Goal: Task Accomplishment & Management: Use online tool/utility

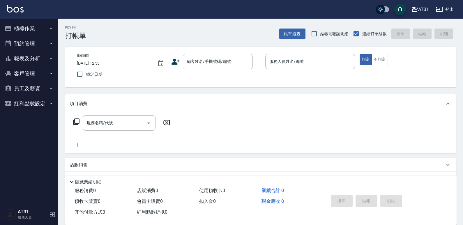
click at [246, 102] on div "項目消費" at bounding box center [257, 104] width 375 height 6
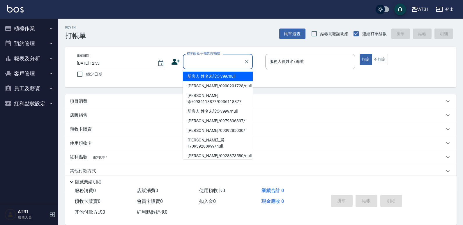
click at [216, 65] on input "顧客姓名/手機號碼/編號" at bounding box center [214, 62] width 56 height 10
type input "9"
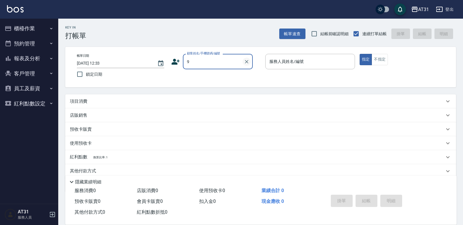
click at [245, 62] on icon "Clear" at bounding box center [247, 62] width 6 height 6
click at [204, 64] on input "顧客姓名/手機號碼/編號" at bounding box center [214, 62] width 56 height 10
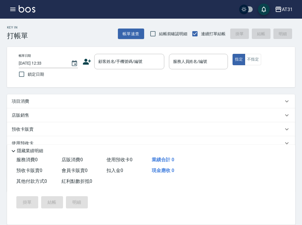
click at [138, 116] on div "店販銷售" at bounding box center [151, 115] width 288 height 14
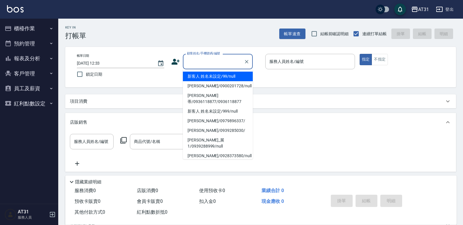
click at [207, 64] on input "顧客姓名/手機號碼/編號" at bounding box center [214, 62] width 56 height 10
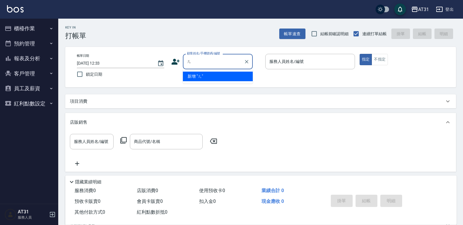
type input "ㄢ"
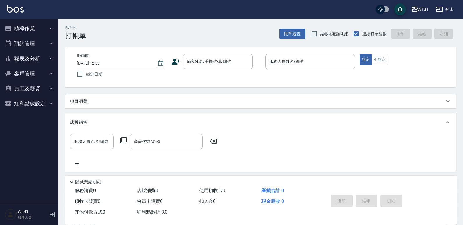
click at [252, 12] on div "AT31 登出" at bounding box center [231, 9] width 463 height 19
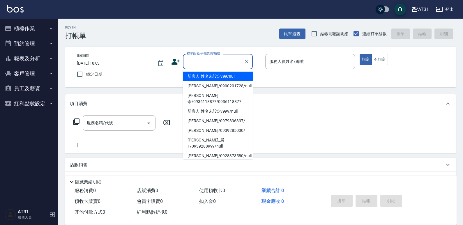
click at [225, 77] on li "新客人 姓名未設定/99/null" at bounding box center [218, 77] width 70 height 10
type input "新客人 姓名未設定/99/null"
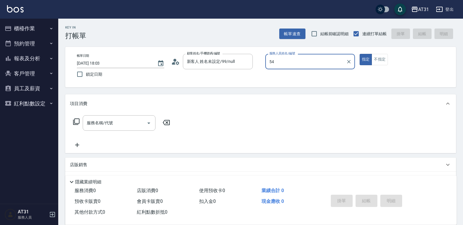
type input "5"
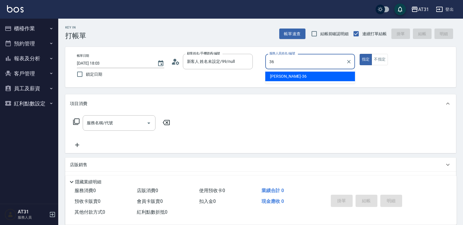
type input "[PERSON_NAME]-36"
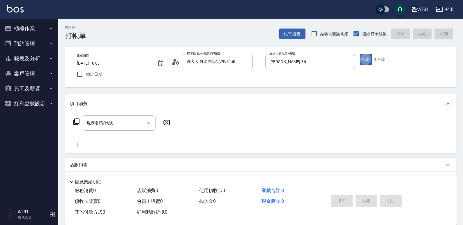
type button "true"
type input "201"
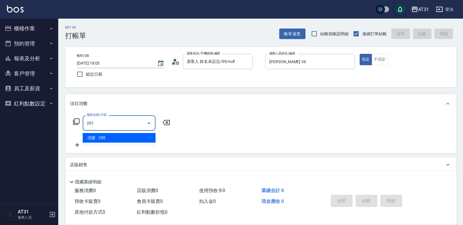
type input "20"
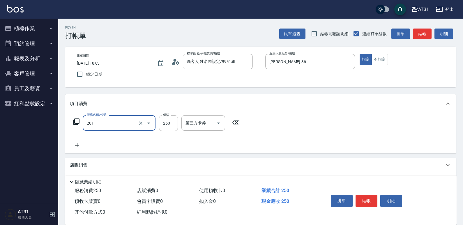
type input "洗髮(201)"
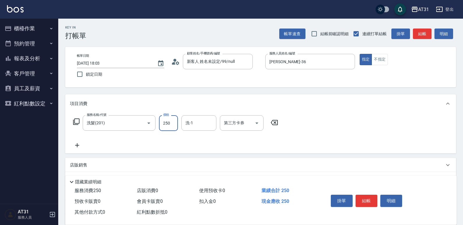
type input "0"
type input "50"
type input "500"
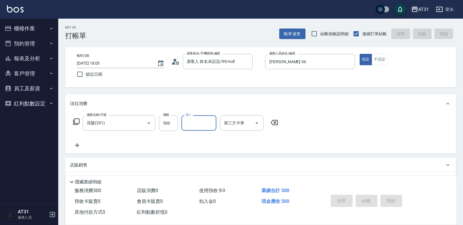
type input "[DATE] 18:04"
type input "0"
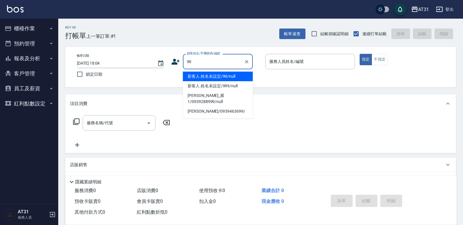
type input "新客人 姓名未設定/99/null"
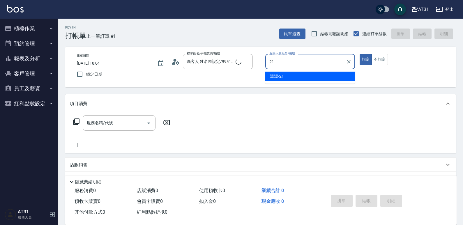
type input "湯湯-21"
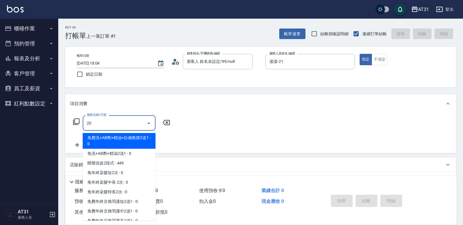
type input "201"
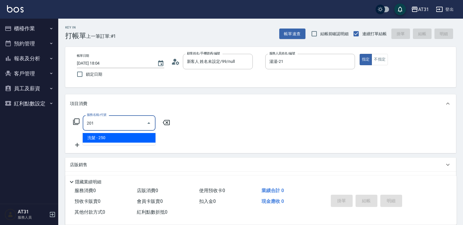
type input "20"
type input "洗髮(201)"
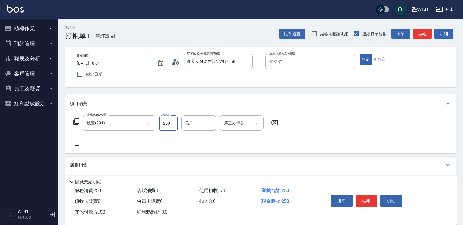
type input "0"
type input "30"
type input "300"
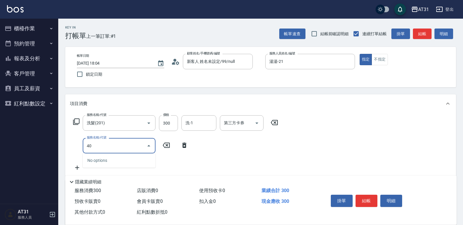
type input "401"
type input "50"
type input "剪髮(401)"
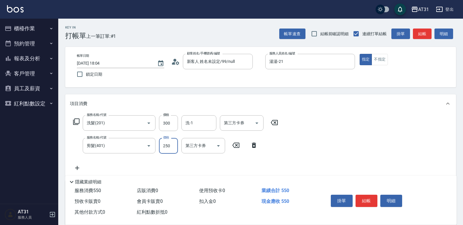
type input "30"
type input "60"
type input "300"
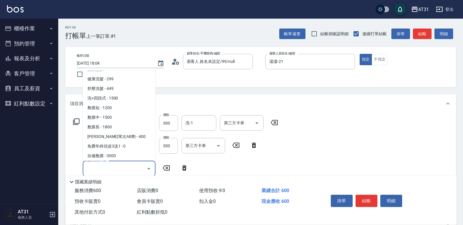
scroll to position [53, 0]
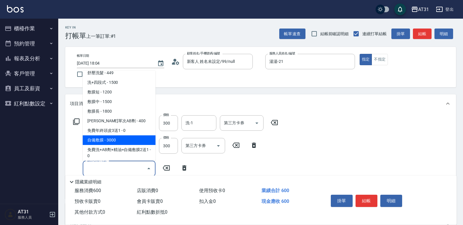
type input "360"
type input "自備敷膜(114)"
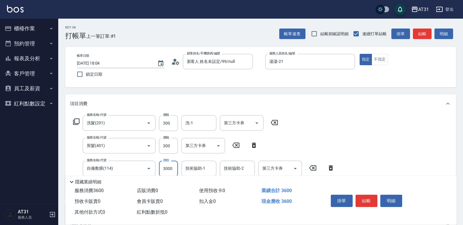
type input "8"
type input "60"
type input "800"
type input "140"
type input "800"
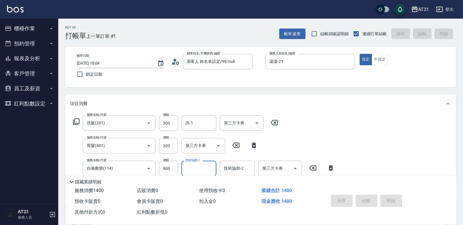
type input "[DATE] 18:05"
type input "0"
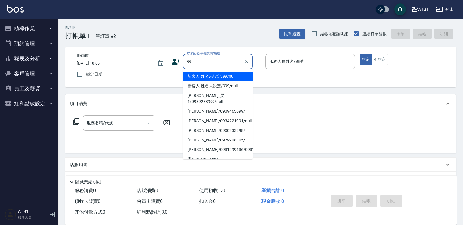
type input "新客人 姓名未設定/99/null"
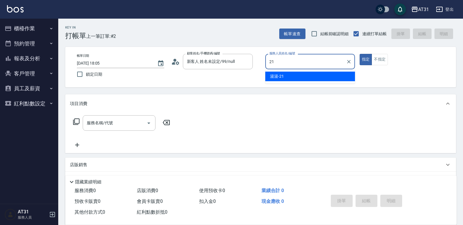
type input "湯湯-21"
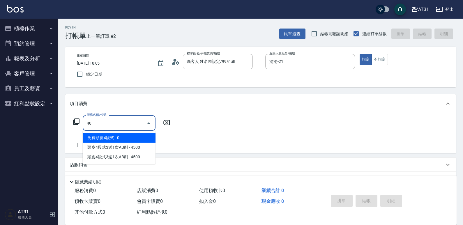
type input "401"
type input "20"
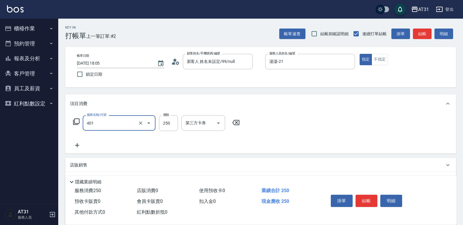
type input "剪髮(401)"
type input "0"
type input "30"
type input "300"
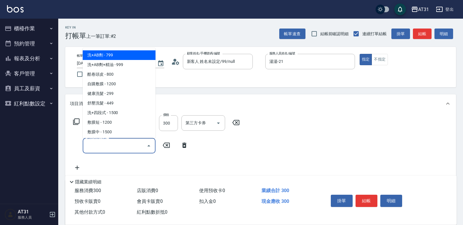
type input "100"
type input "洗+AB劑(101)"
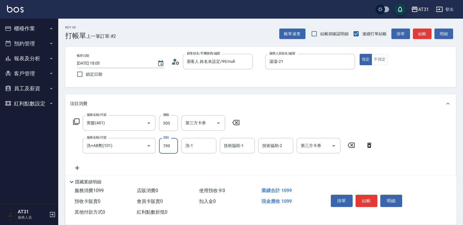
type input "30"
type input "80"
type input "110"
type input "800"
type input "[PERSON_NAME]-49"
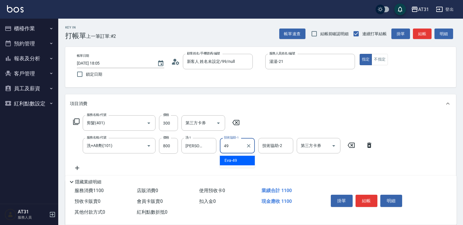
type input "[PERSON_NAME]-49"
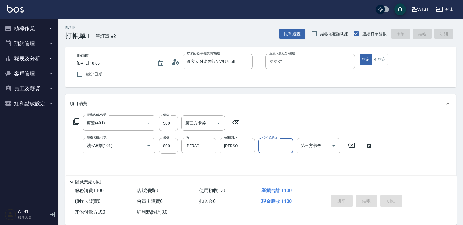
type input "0"
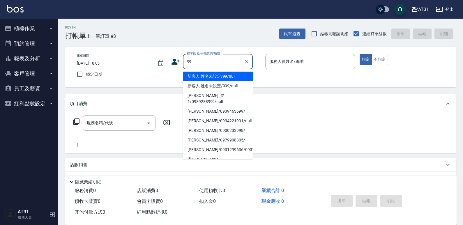
type input "新客人 姓名未設定/99/null"
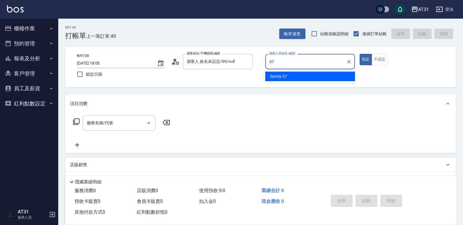
type input "Sunny-37"
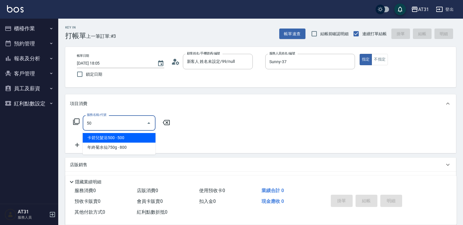
type input "501"
type input "160"
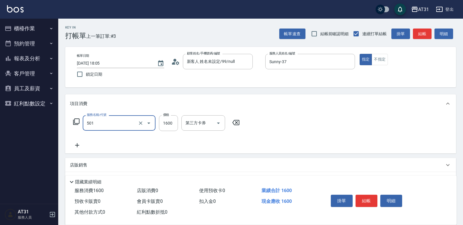
type input "染髮(501)"
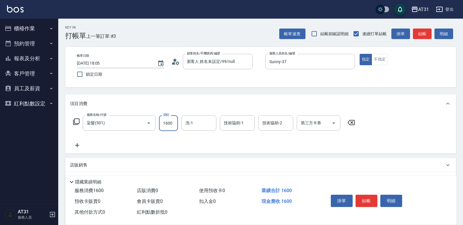
type input "0"
type input "18"
type input "10"
type input "188"
type input "180"
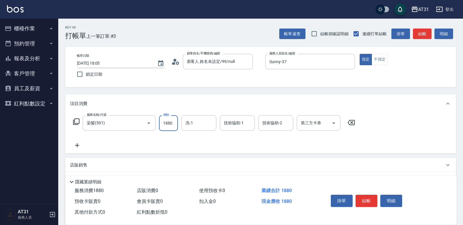
type input "1880"
type input "Lyan-45"
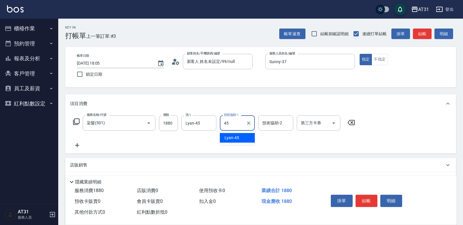
type input "Lyan-45"
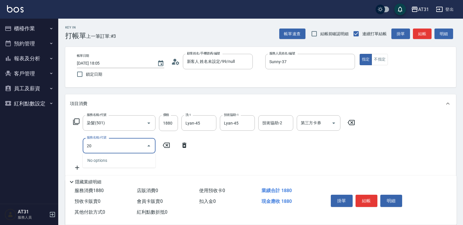
type input "201"
type input "210"
type input "洗髮(201)"
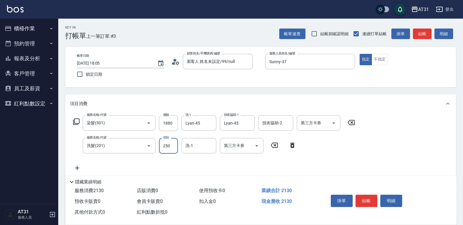
type input "180"
type input "0"
type input "Lyan-45"
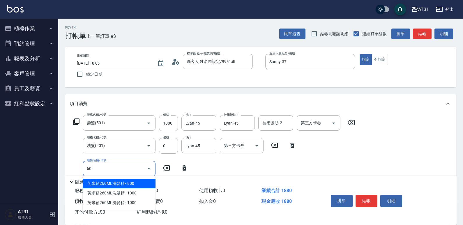
type input "609"
type input "300"
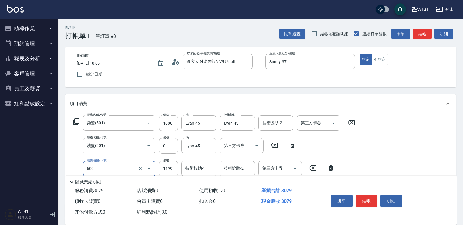
type input "自購三段(609)"
type input "180"
type input "2"
type input "190"
type input "20"
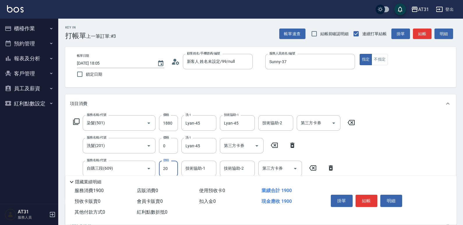
type input "200"
type input "380"
type input "2000"
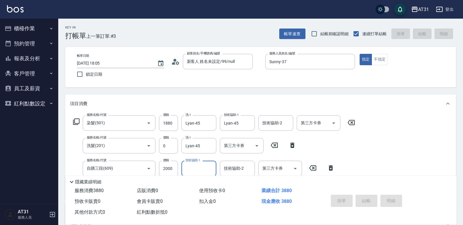
type input "[DATE] 18:06"
type input "0"
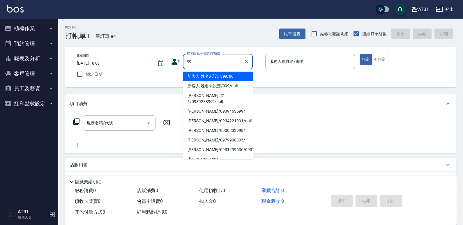
type input "新客人 姓名未設定/99/null"
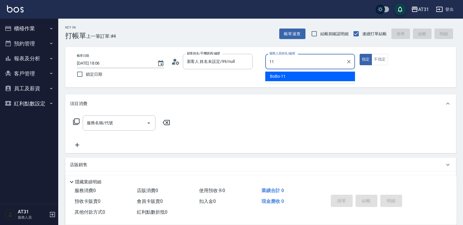
type input "BoBo-11"
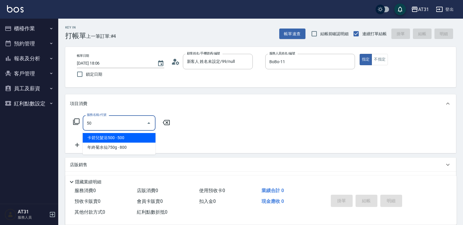
type input "501"
type input "160"
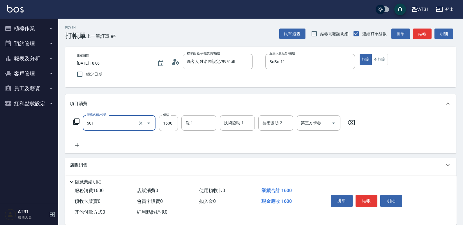
type input "染髮(501)"
type input "0"
type input "15"
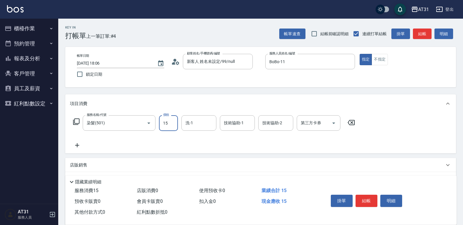
type input "10"
type input "150"
type input "1500"
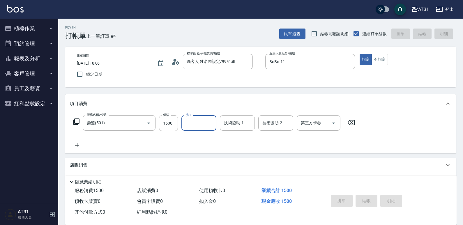
type input "0"
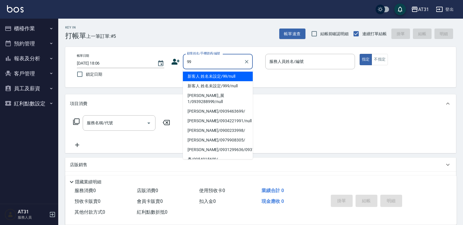
type input "新客人 姓名未設定/99/null"
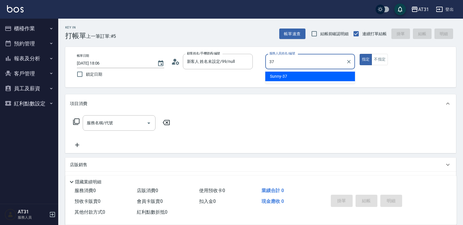
type input "Sunny-37"
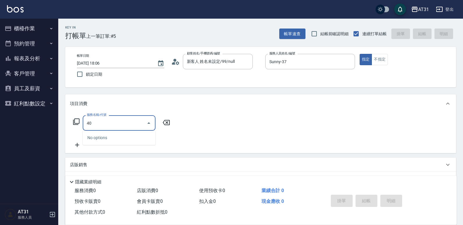
type input "401"
type input "20"
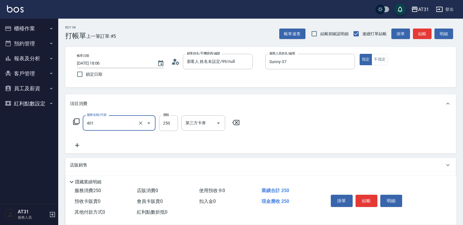
type input "剪髮(401)"
type input "0"
type input "30"
type input "300"
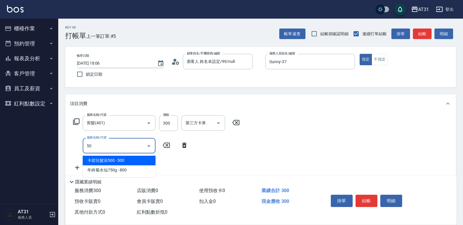
type input "501"
type input "190"
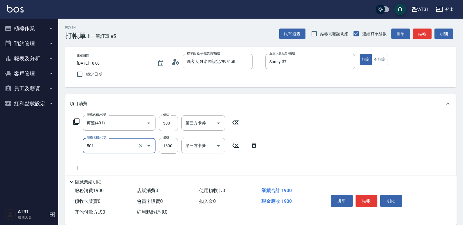
type input "染髮(501)"
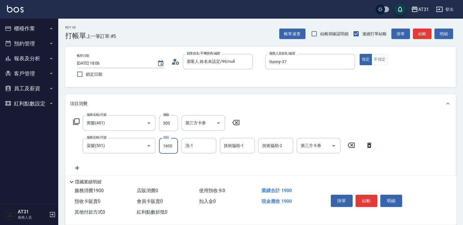
type input "30"
type input "12"
type input "40"
type input "120"
type input "150"
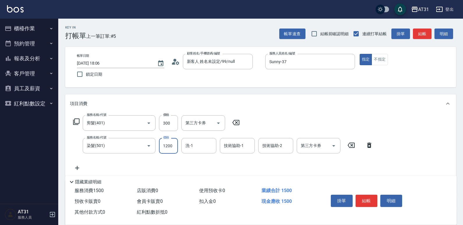
type input "1200"
type input "Lyan-45"
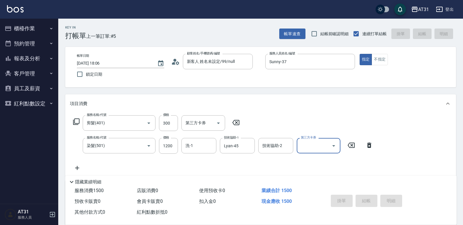
type input "[DATE] 18:07"
type input "0"
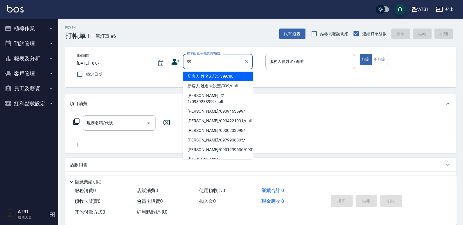
type input "新客人 姓名未設定/99/null"
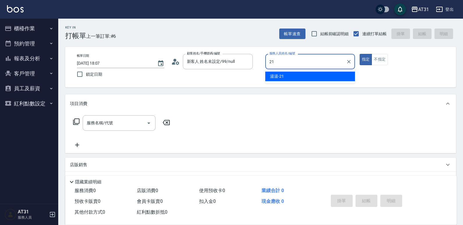
type input "湯湯-21"
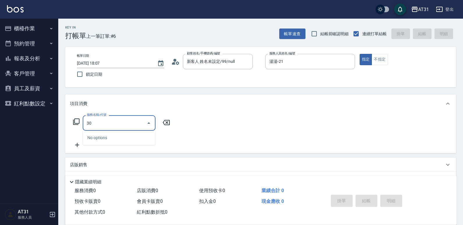
type input "301"
type input "160"
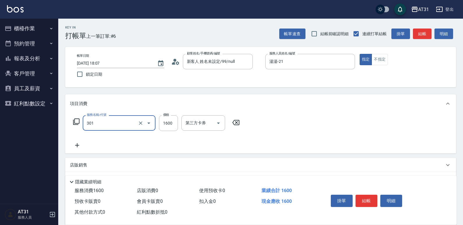
type input "燙髮(301)"
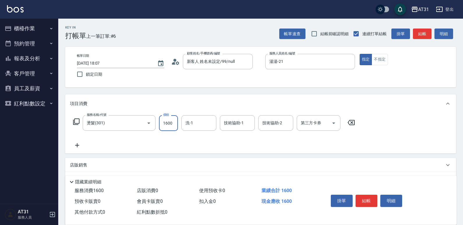
type input "0"
type input "13"
type input "10"
type input "138"
type input "130"
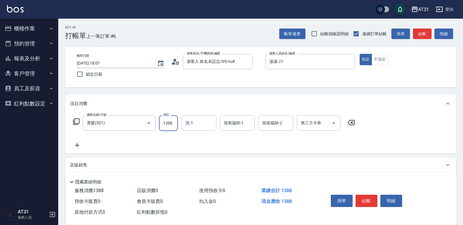
type input "1388"
type input "[PERSON_NAME]-49"
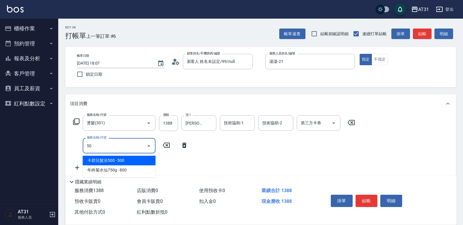
type input "501"
type input "290"
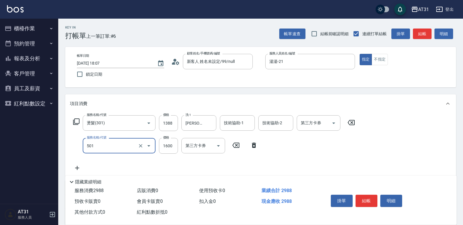
type input "染髮(501)"
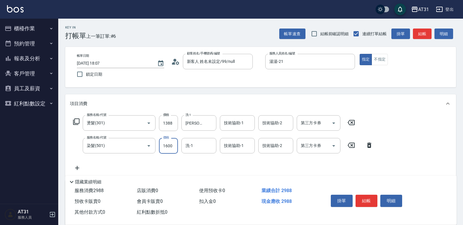
type input "9"
type input "140"
type input "999"
type input "230"
type input "999"
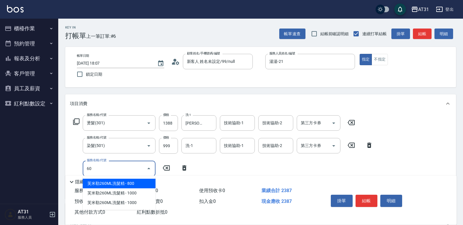
type input "609"
type input "350"
type input "自購三段(609)"
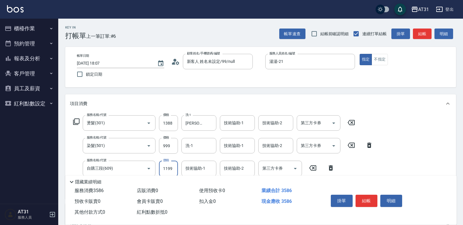
type input "230"
type input "1"
type input "240"
type input "18"
type input "250"
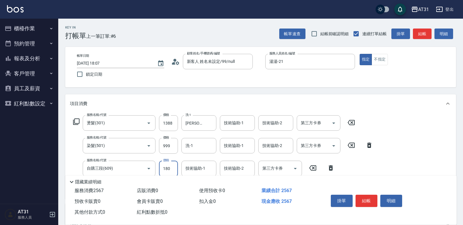
type input "1800"
type input "410"
type input "1800"
type input "[PERSON_NAME]-49"
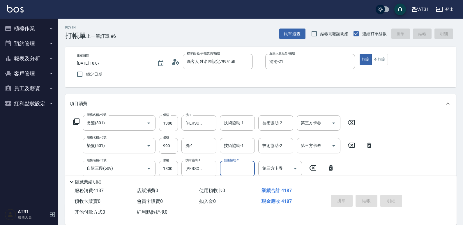
type input "0"
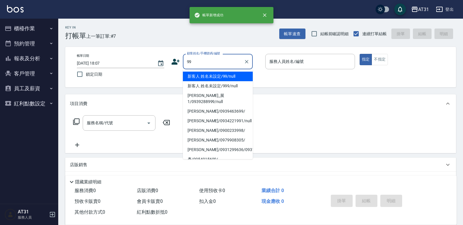
type input "新客人 姓名未設定/99/null"
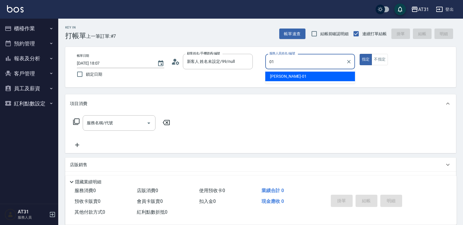
type input "[PERSON_NAME]-01"
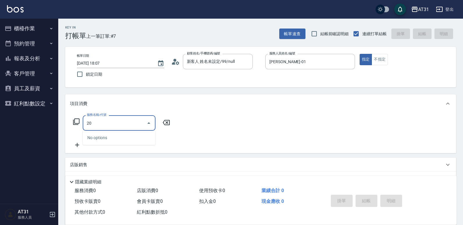
type input "201"
type input "20"
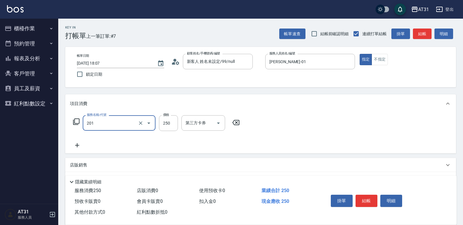
type input "洗髮(201)"
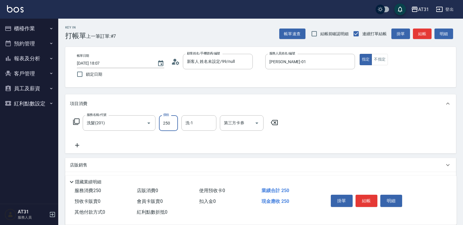
type input "0"
type input "30"
type input "3000"
type input "30"
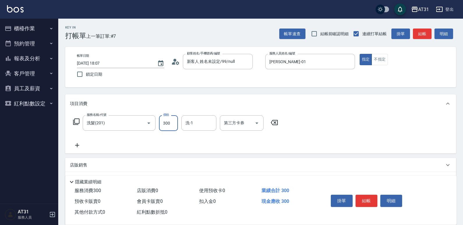
type input "300"
type input "[PERSON_NAME]-49"
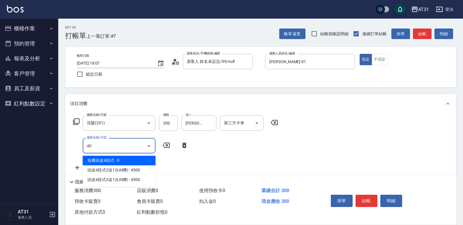
type input "401"
type input "50"
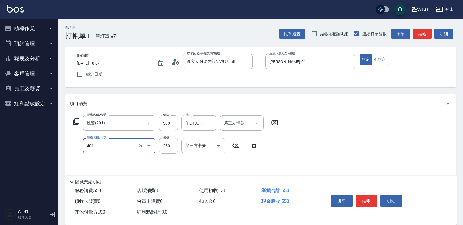
type input "3"
type input "30"
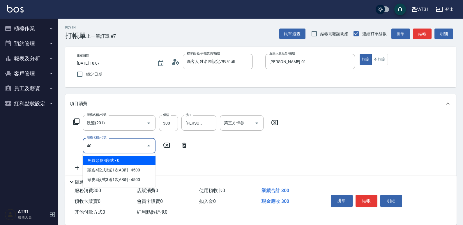
type input "401"
type input "50"
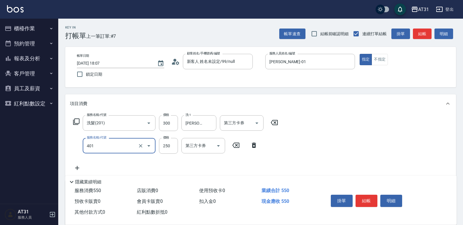
type input "剪髮(401)"
type input "30"
type input "60"
type input "300"
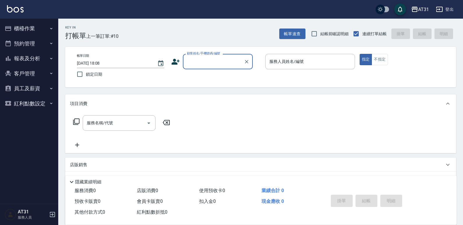
click at [35, 57] on button "報表及分析" at bounding box center [29, 58] width 54 height 15
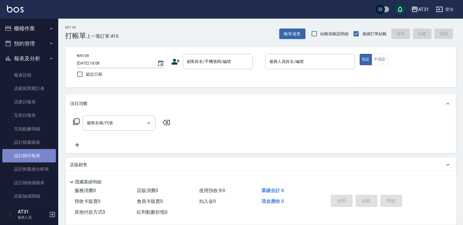
click at [43, 156] on link "設計師日報表" at bounding box center [29, 155] width 54 height 13
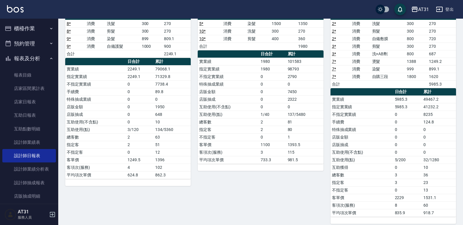
scroll to position [58, 0]
